Goal: Transaction & Acquisition: Book appointment/travel/reservation

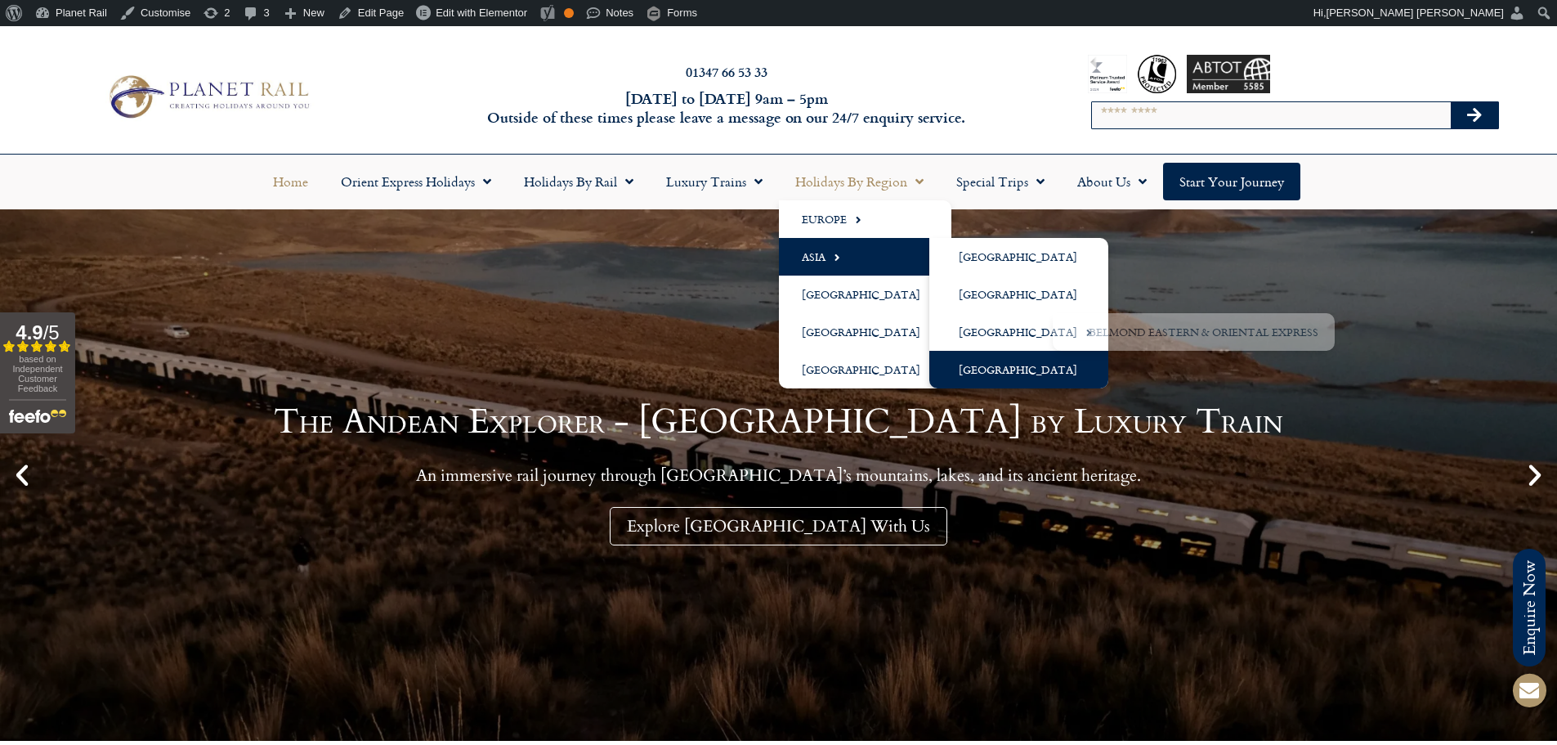
click at [989, 365] on link "[GEOGRAPHIC_DATA]" at bounding box center [1018, 370] width 179 height 38
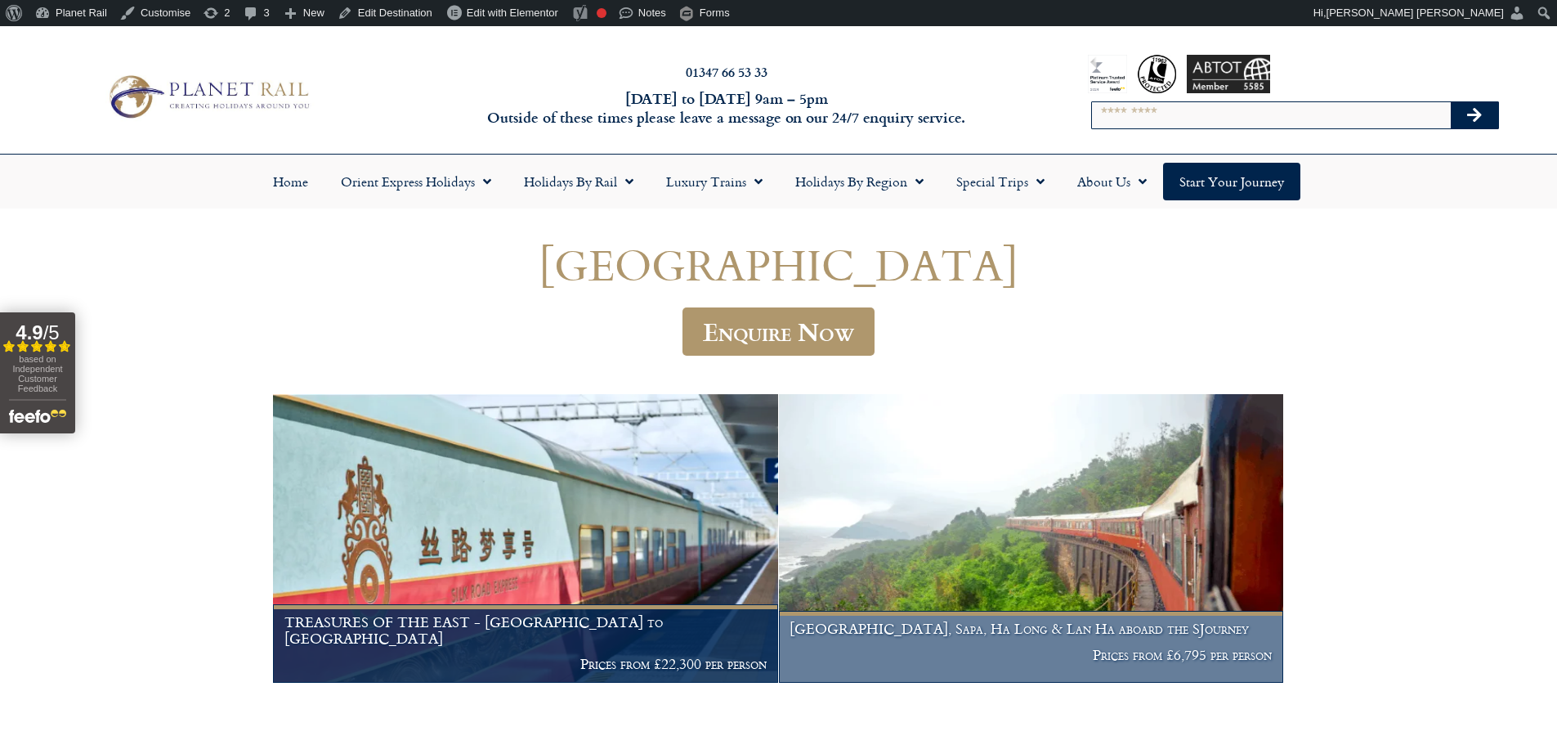
click at [853, 454] on img at bounding box center [1031, 538] width 504 height 289
